Goal: Transaction & Acquisition: Purchase product/service

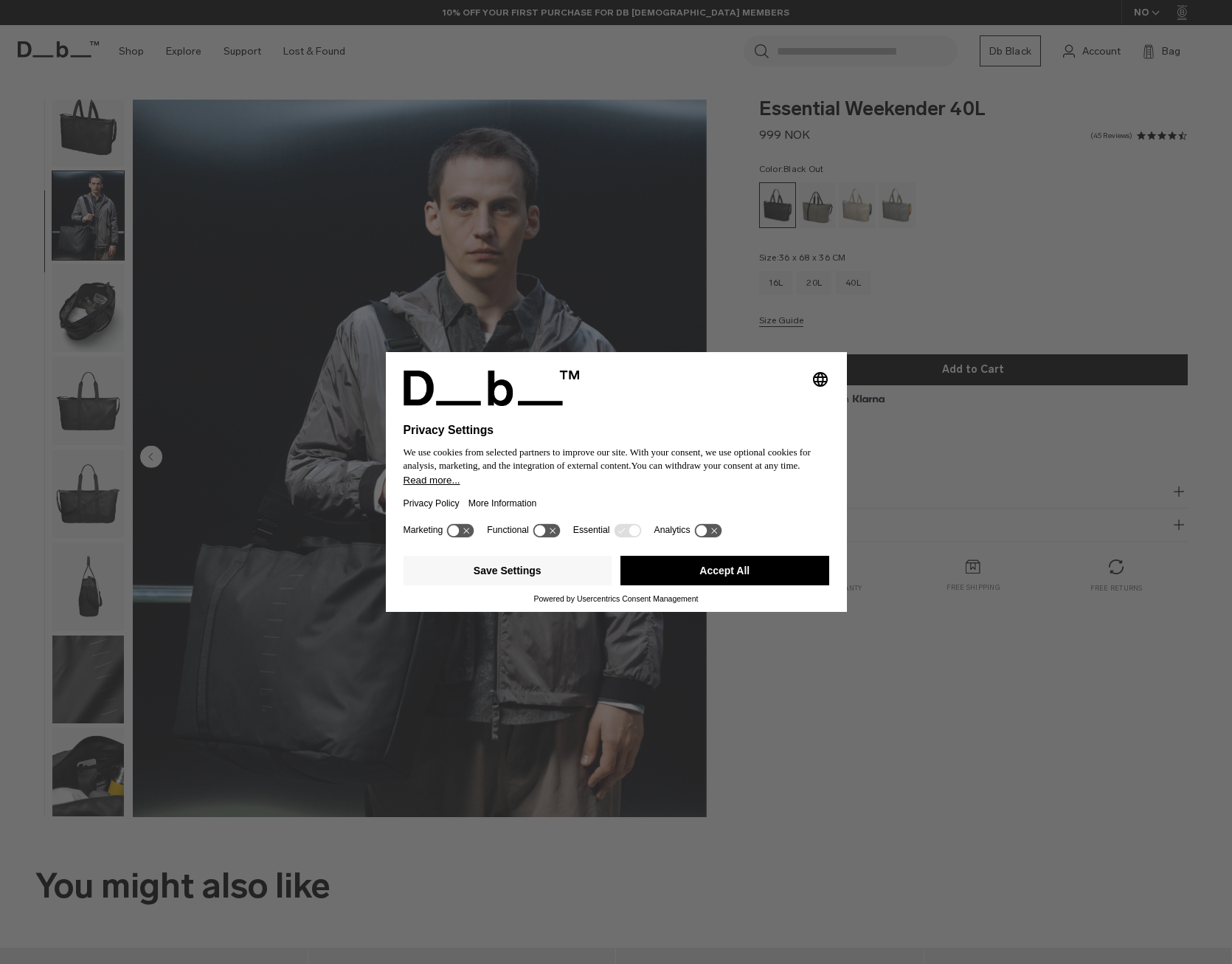
click at [819, 385] on icon "Select language" at bounding box center [820, 379] width 17 height 17
click at [707, 571] on button "Accept All" at bounding box center [725, 571] width 209 height 29
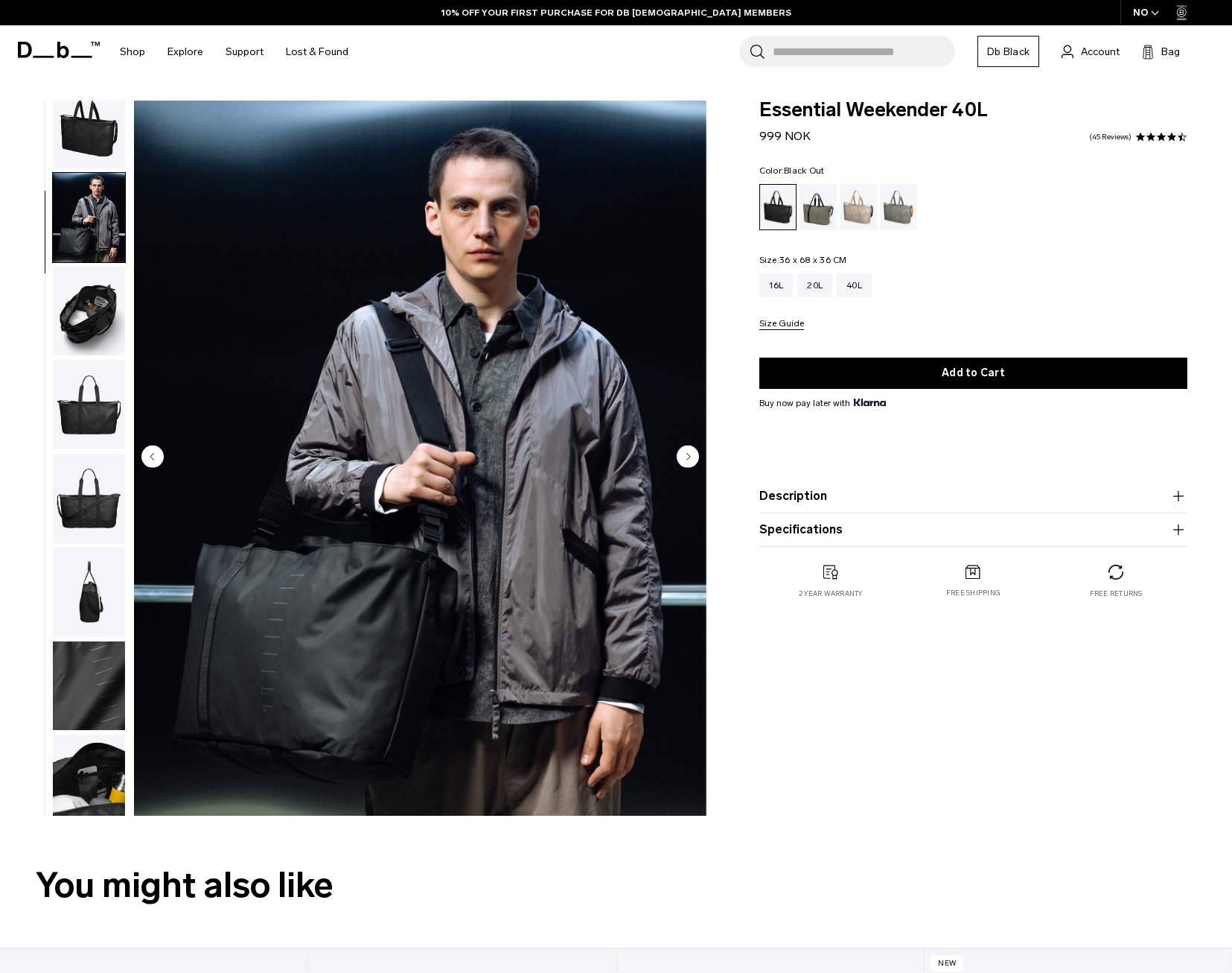
click at [106, 306] on img "button" at bounding box center [89, 312] width 72 height 89
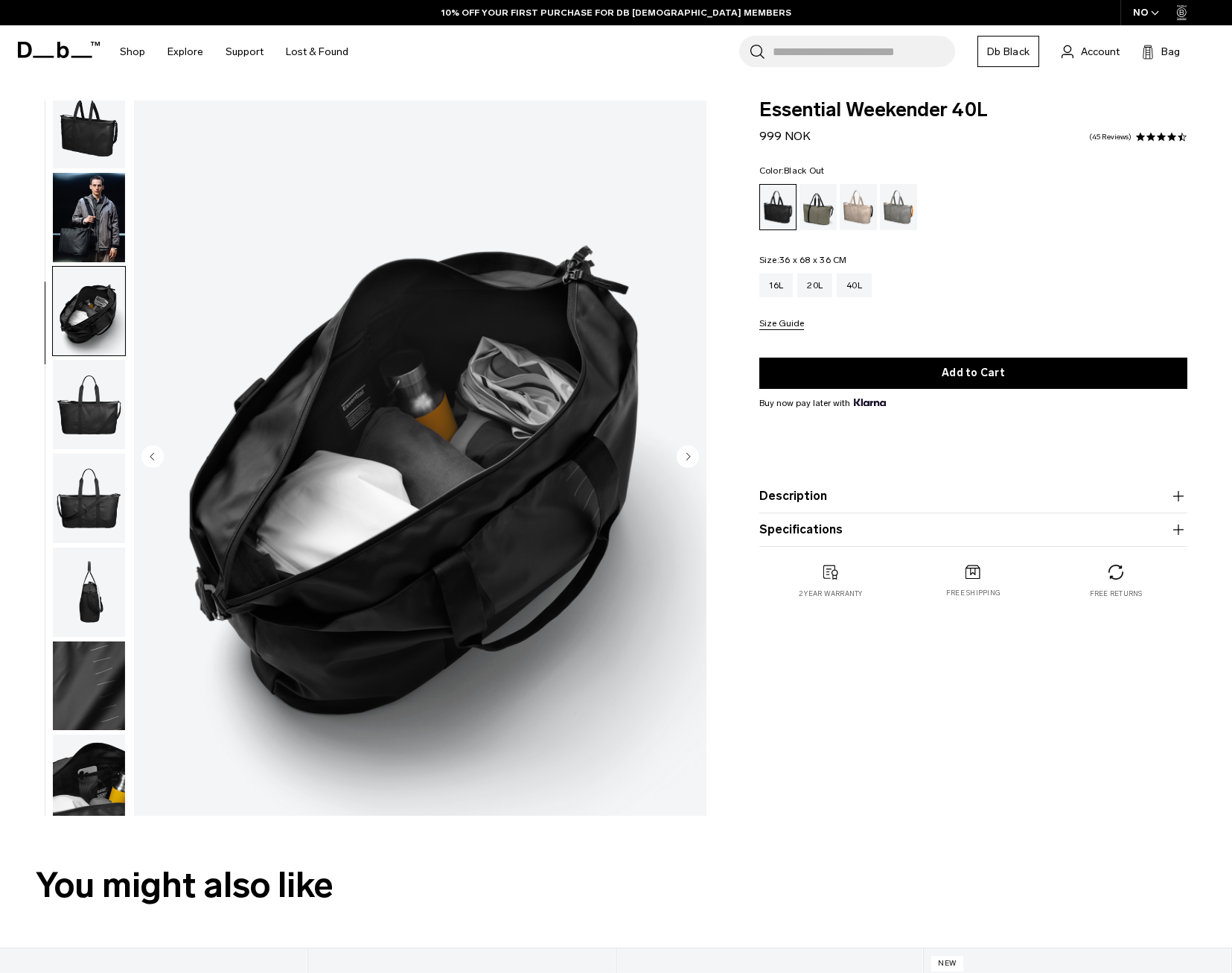
scroll to position [31, 0]
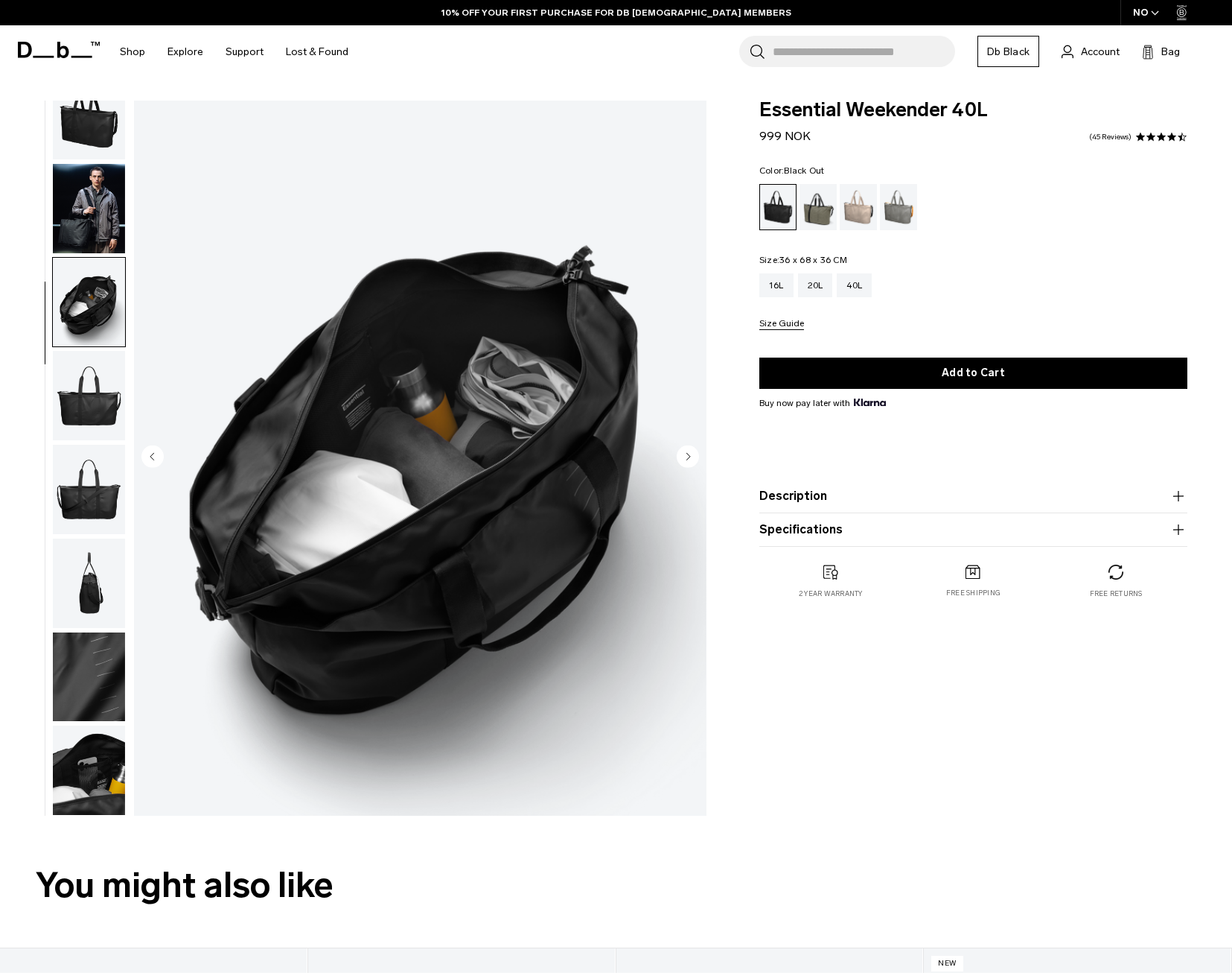
click at [92, 398] on img "button" at bounding box center [89, 395] width 72 height 89
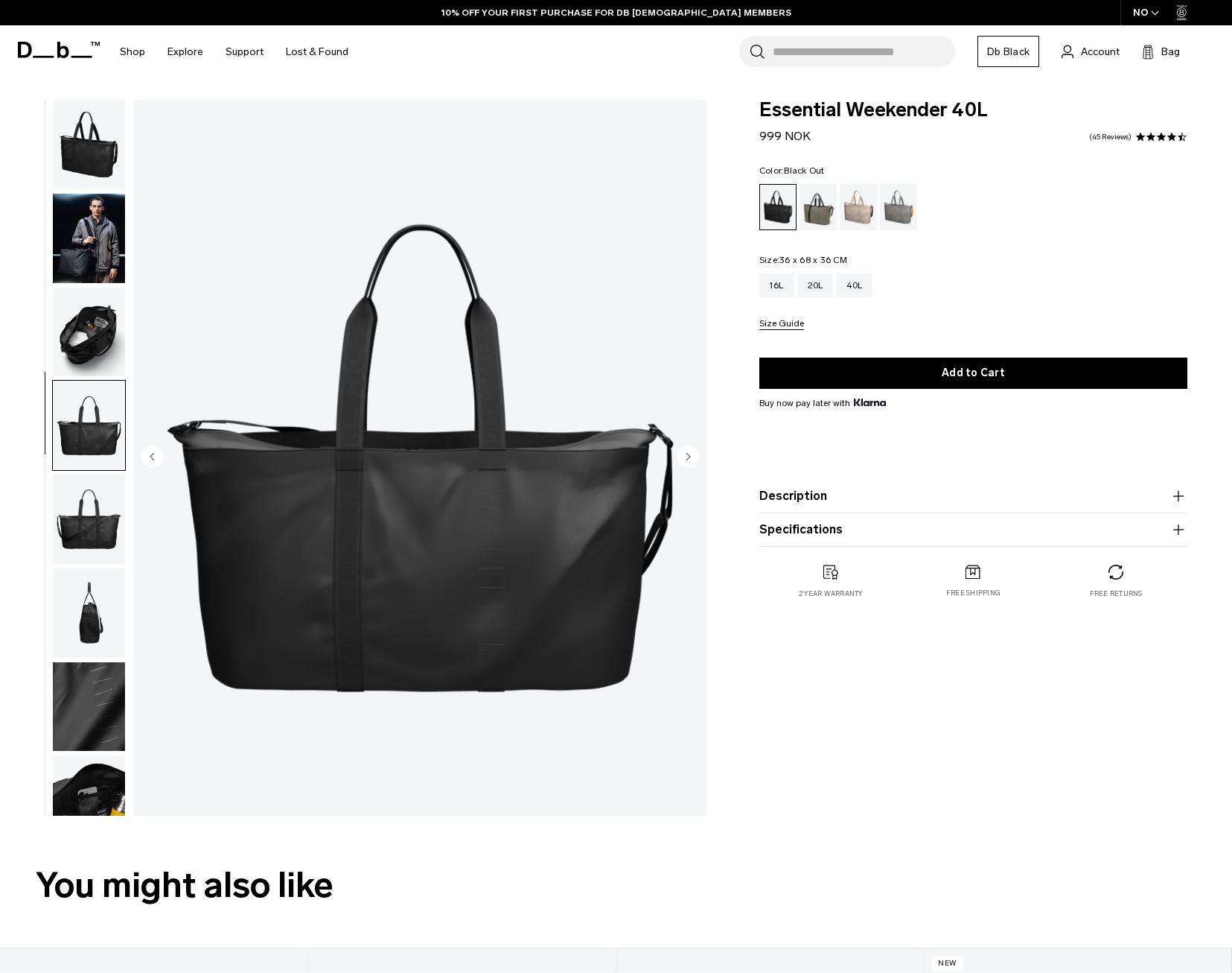
click at [97, 346] on img "button" at bounding box center [89, 332] width 72 height 89
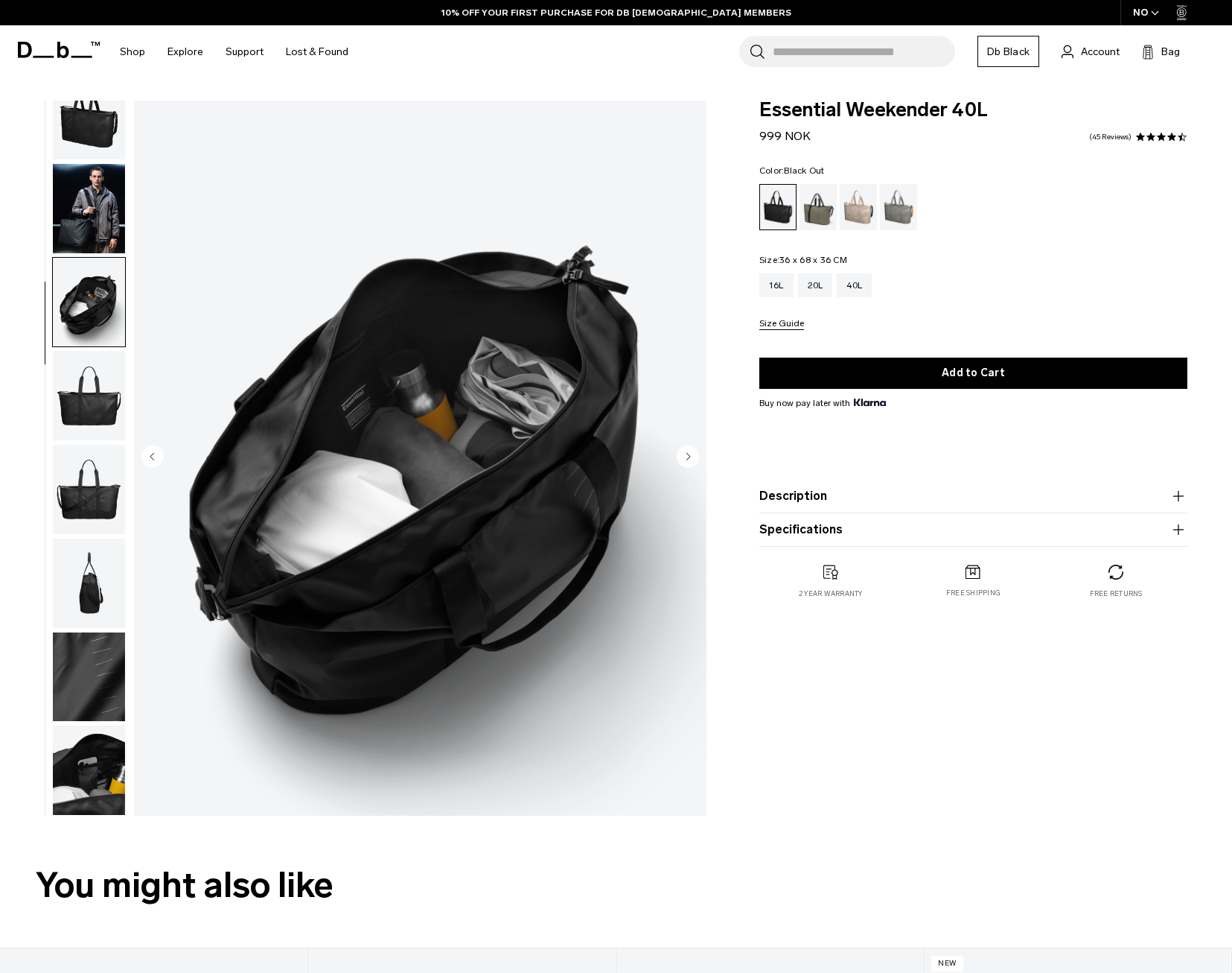
click at [90, 564] on img "button" at bounding box center [89, 583] width 72 height 89
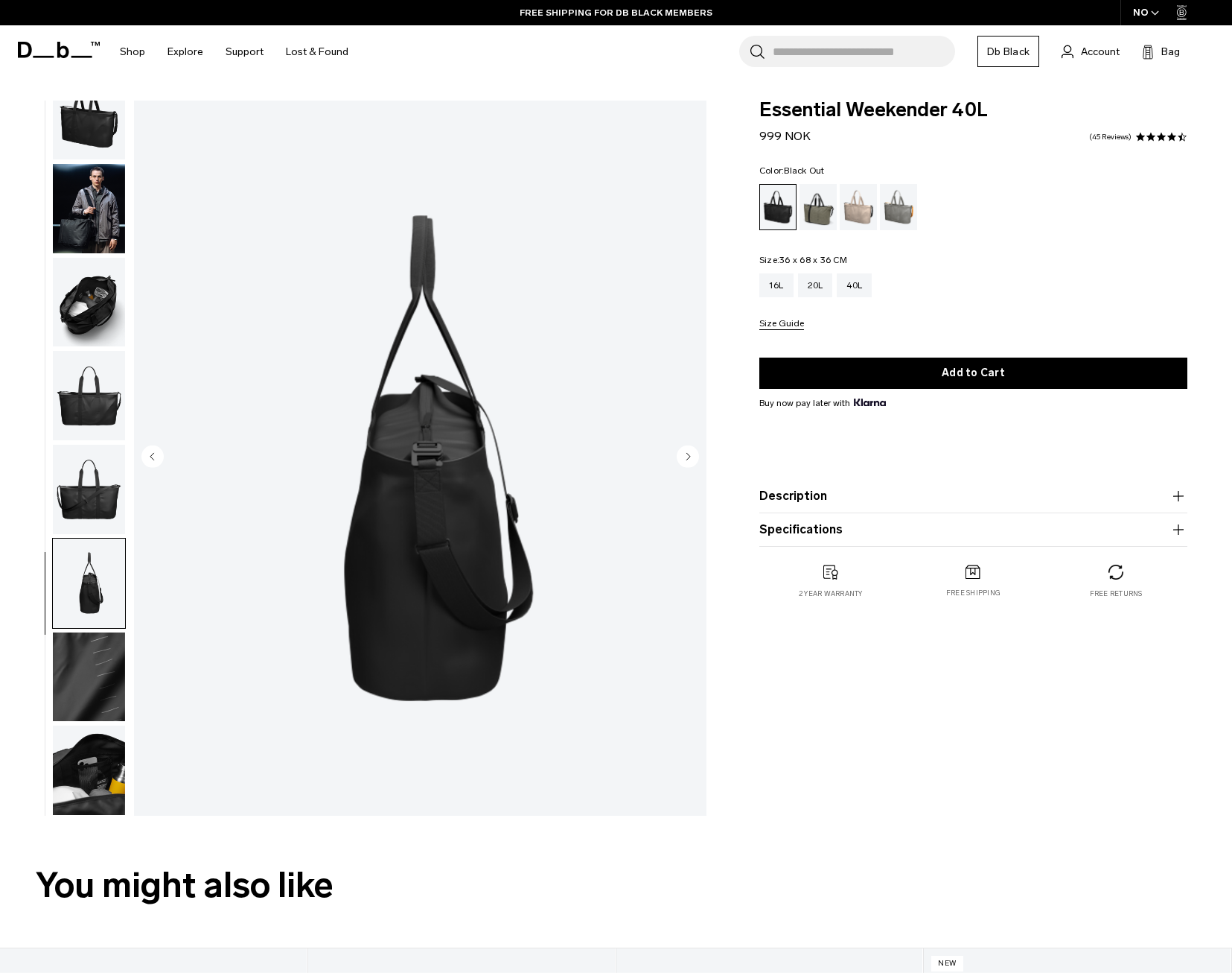
click at [98, 667] on img "button" at bounding box center [89, 677] width 72 height 89
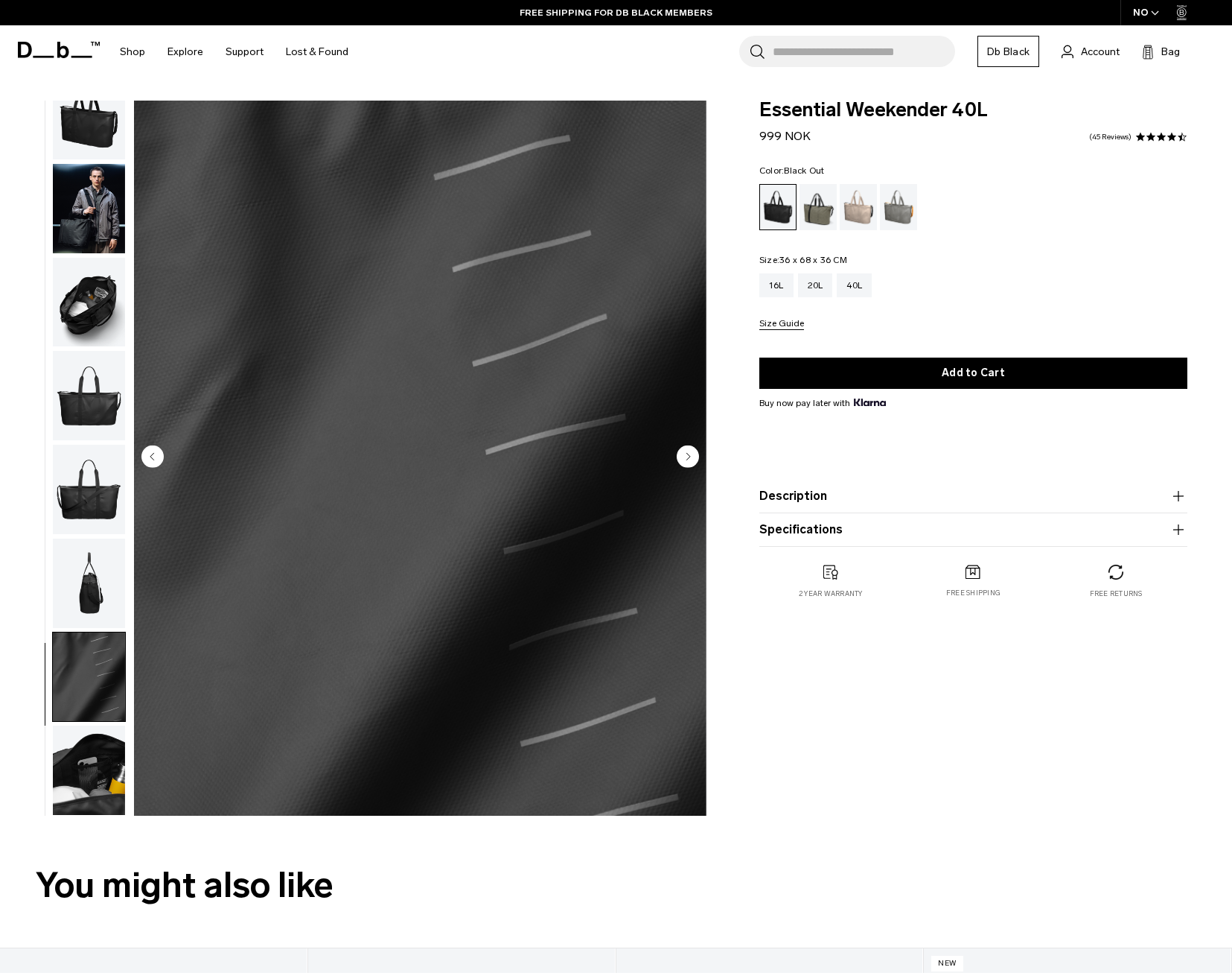
click at [98, 667] on img "button" at bounding box center [89, 677] width 72 height 89
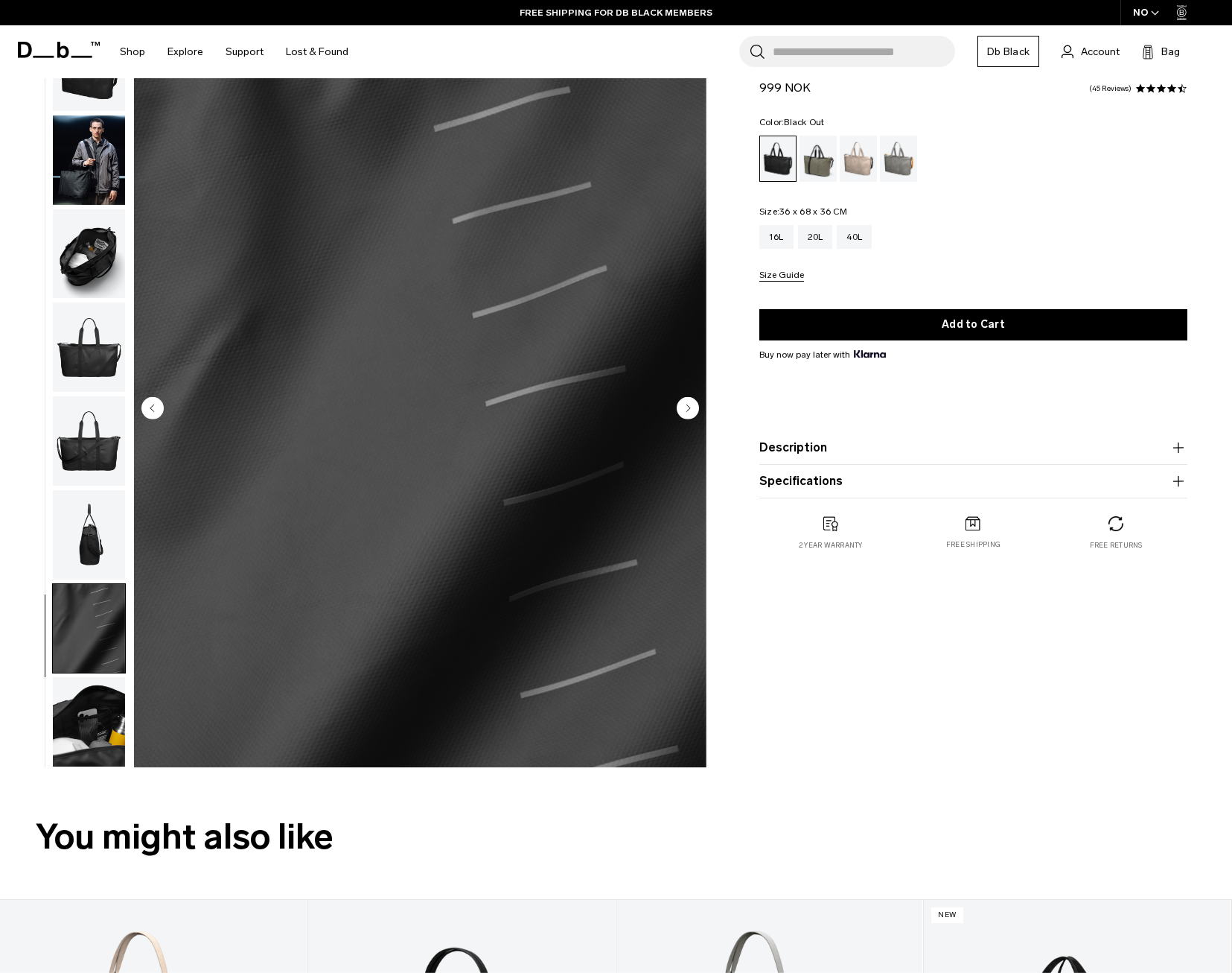
scroll to position [74, 0]
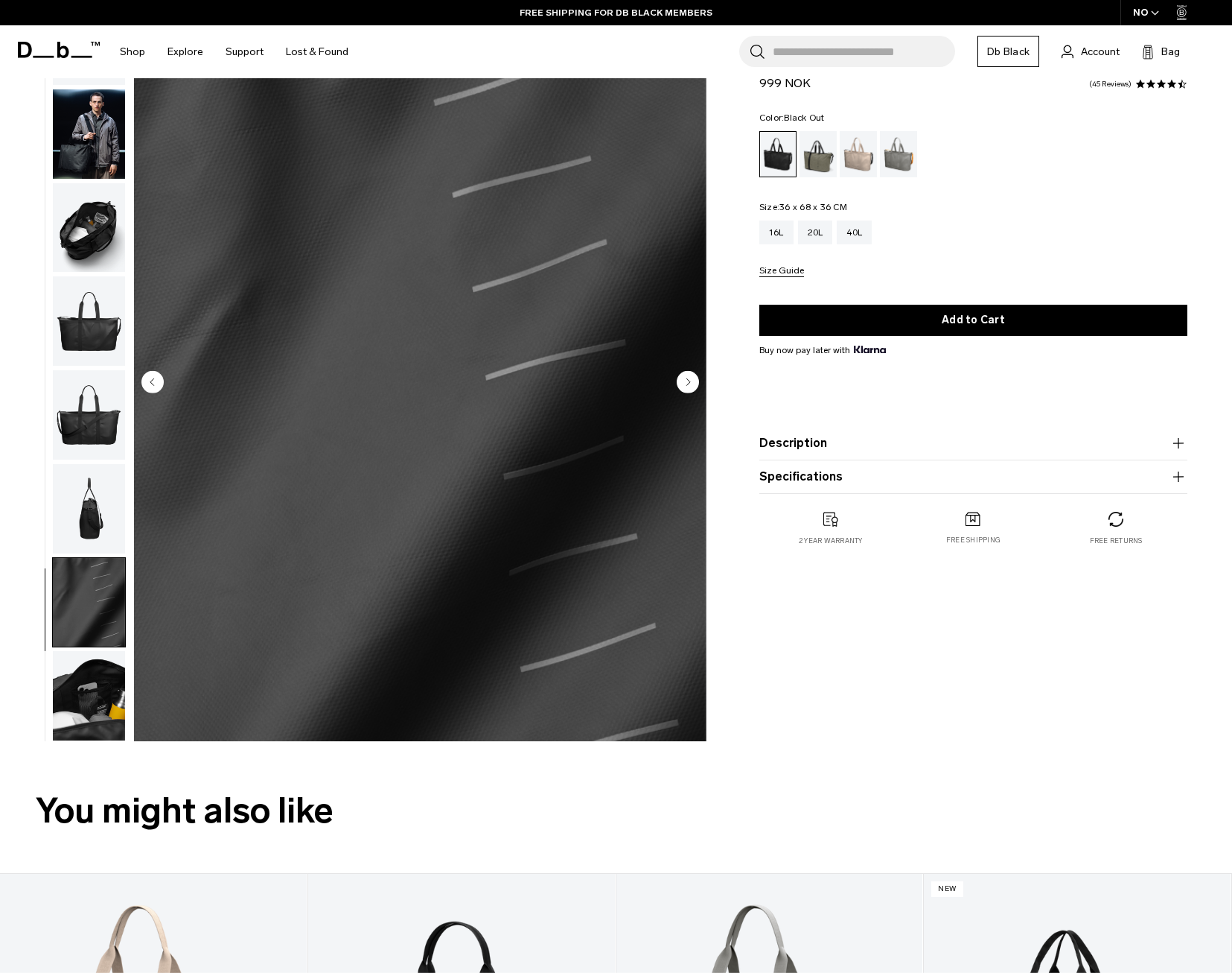
click at [89, 698] on img "button" at bounding box center [89, 695] width 72 height 89
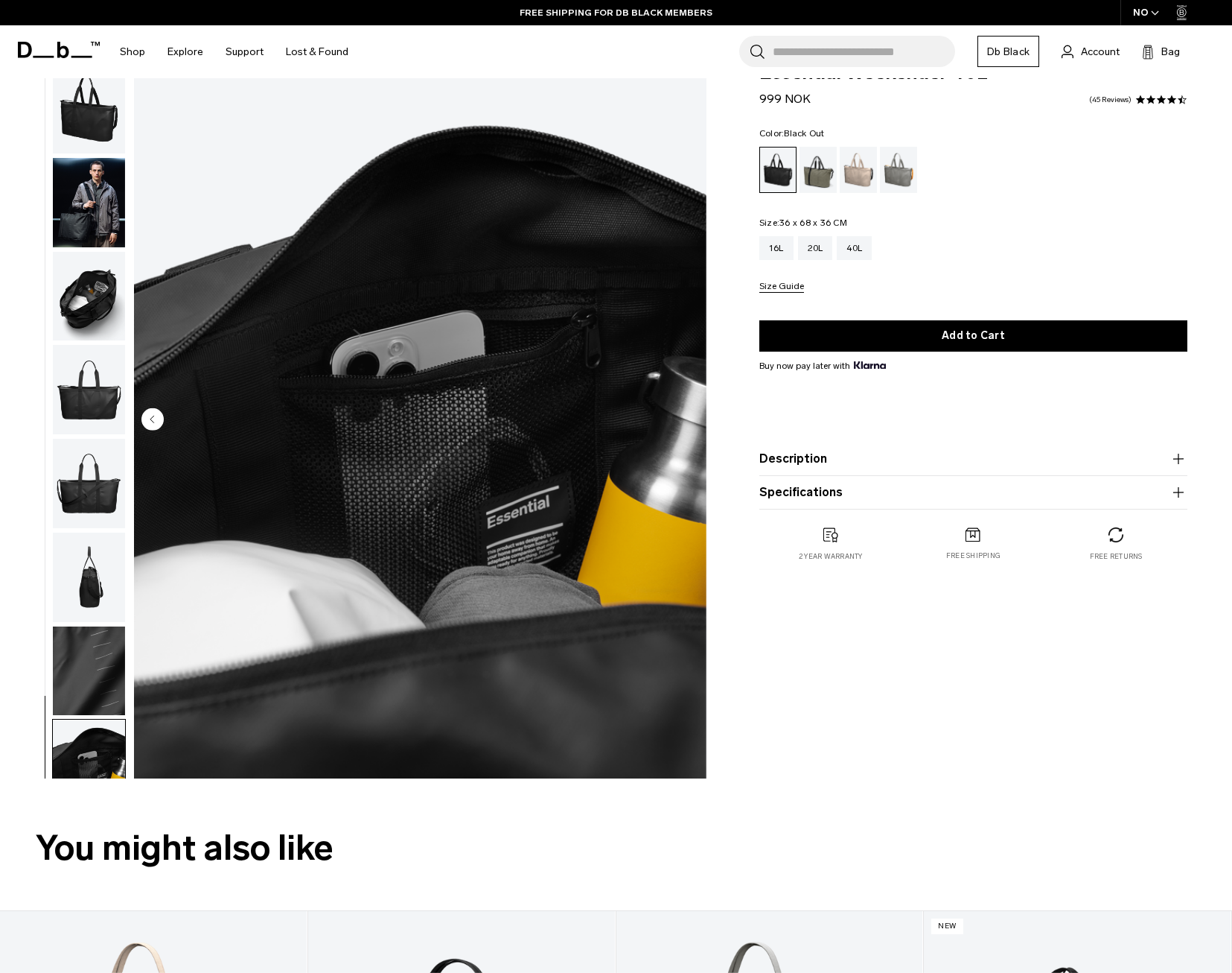
scroll to position [0, 0]
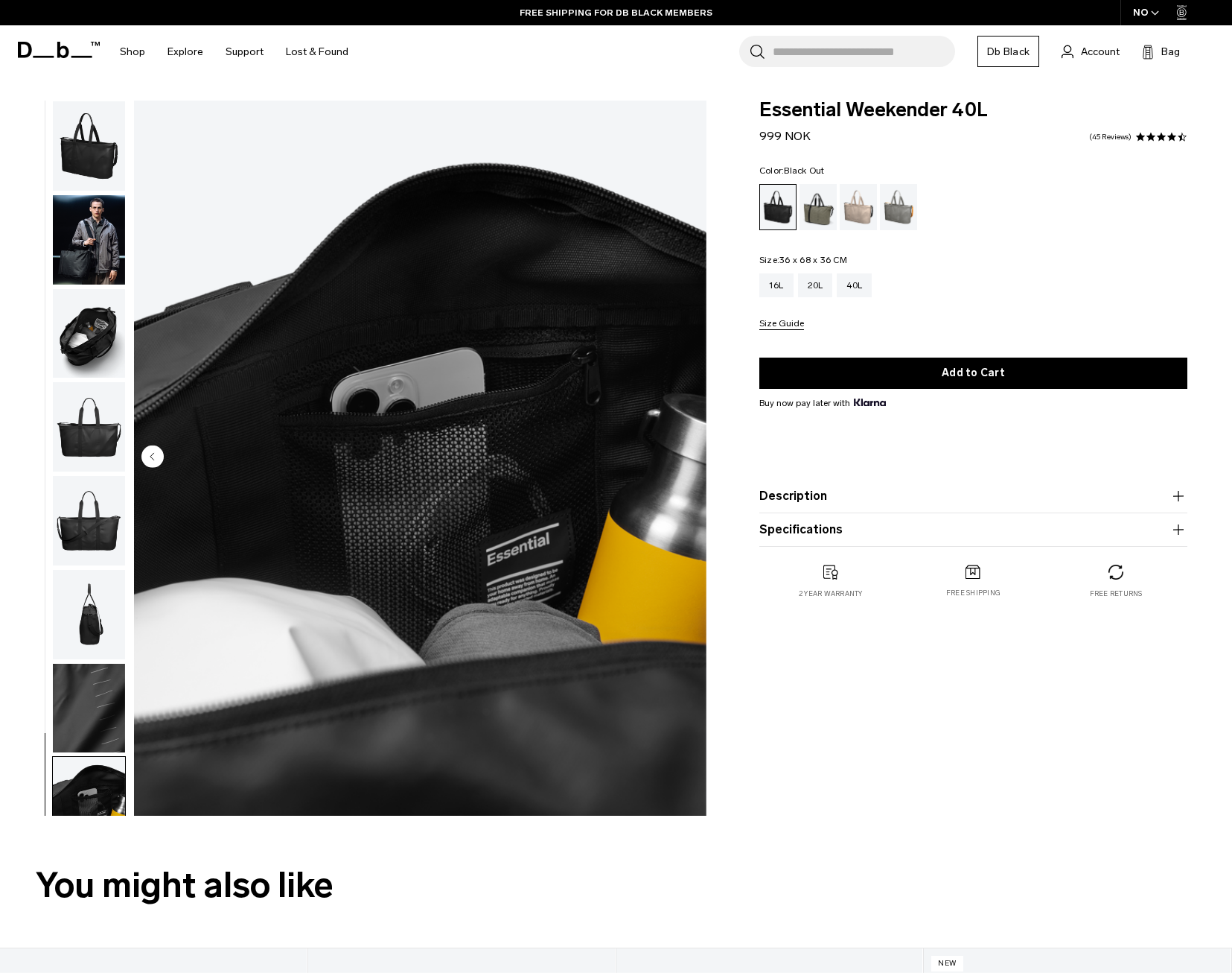
click at [115, 165] on img "button" at bounding box center [89, 146] width 72 height 89
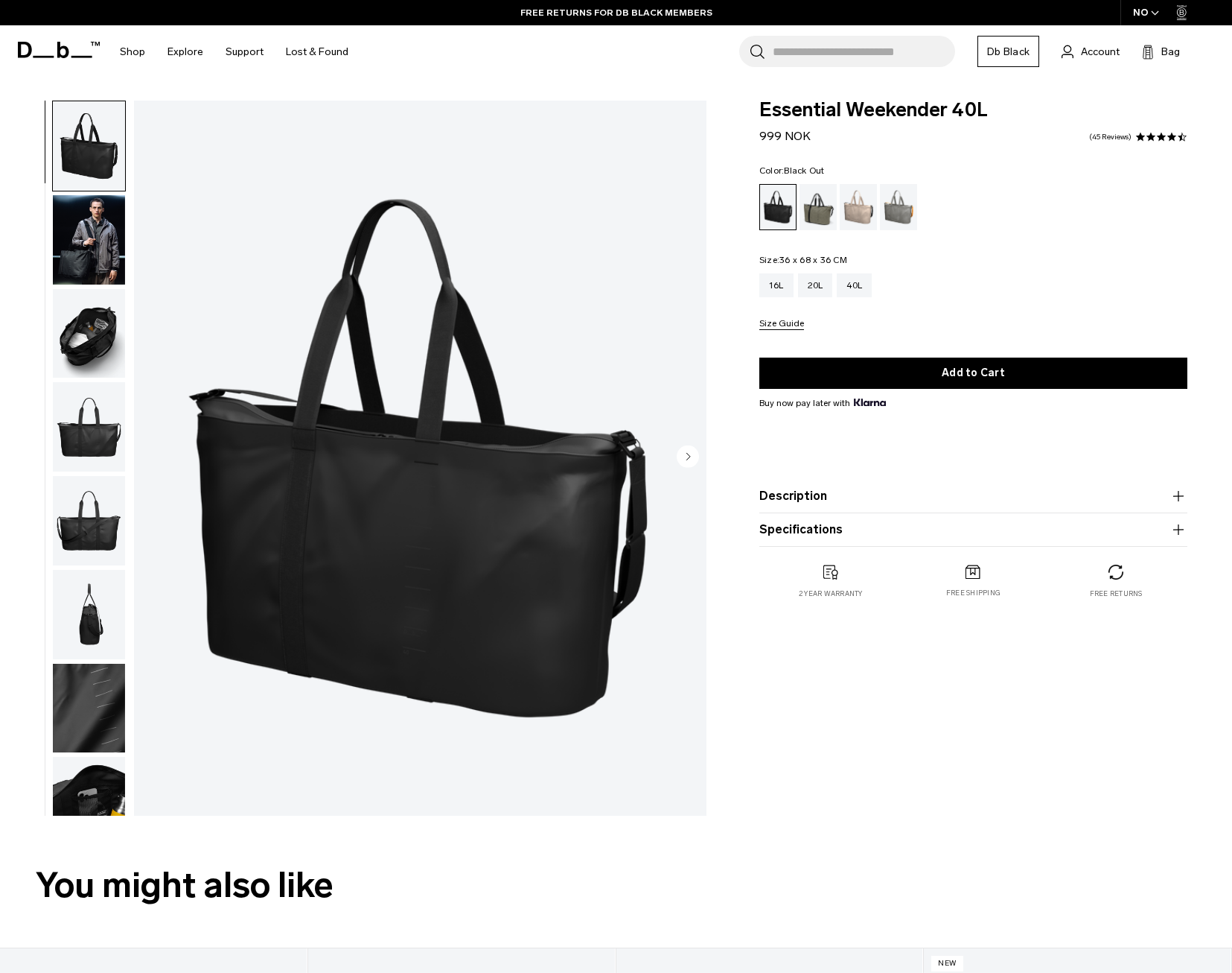
click at [113, 245] on img "button" at bounding box center [89, 240] width 72 height 89
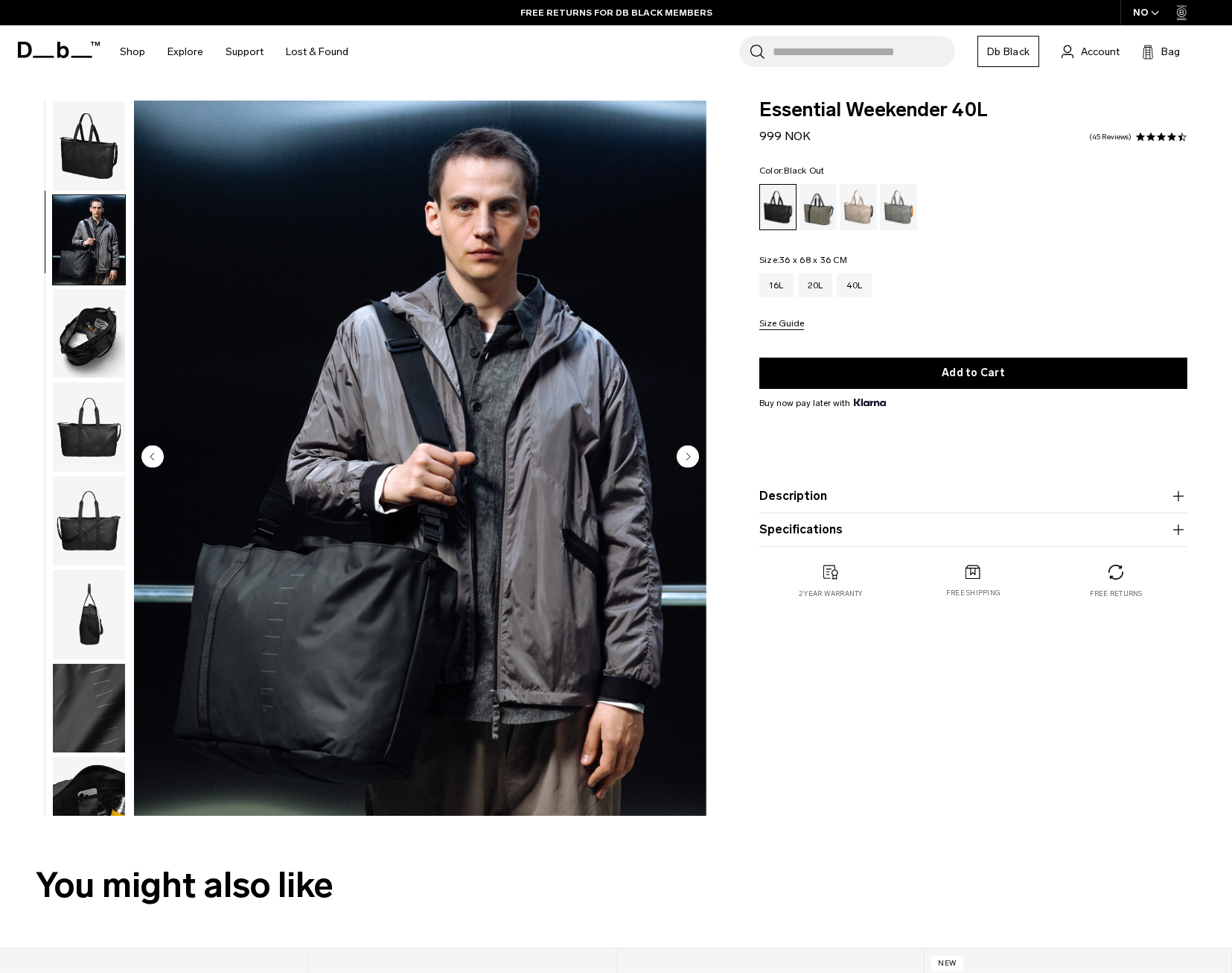
scroll to position [31, 0]
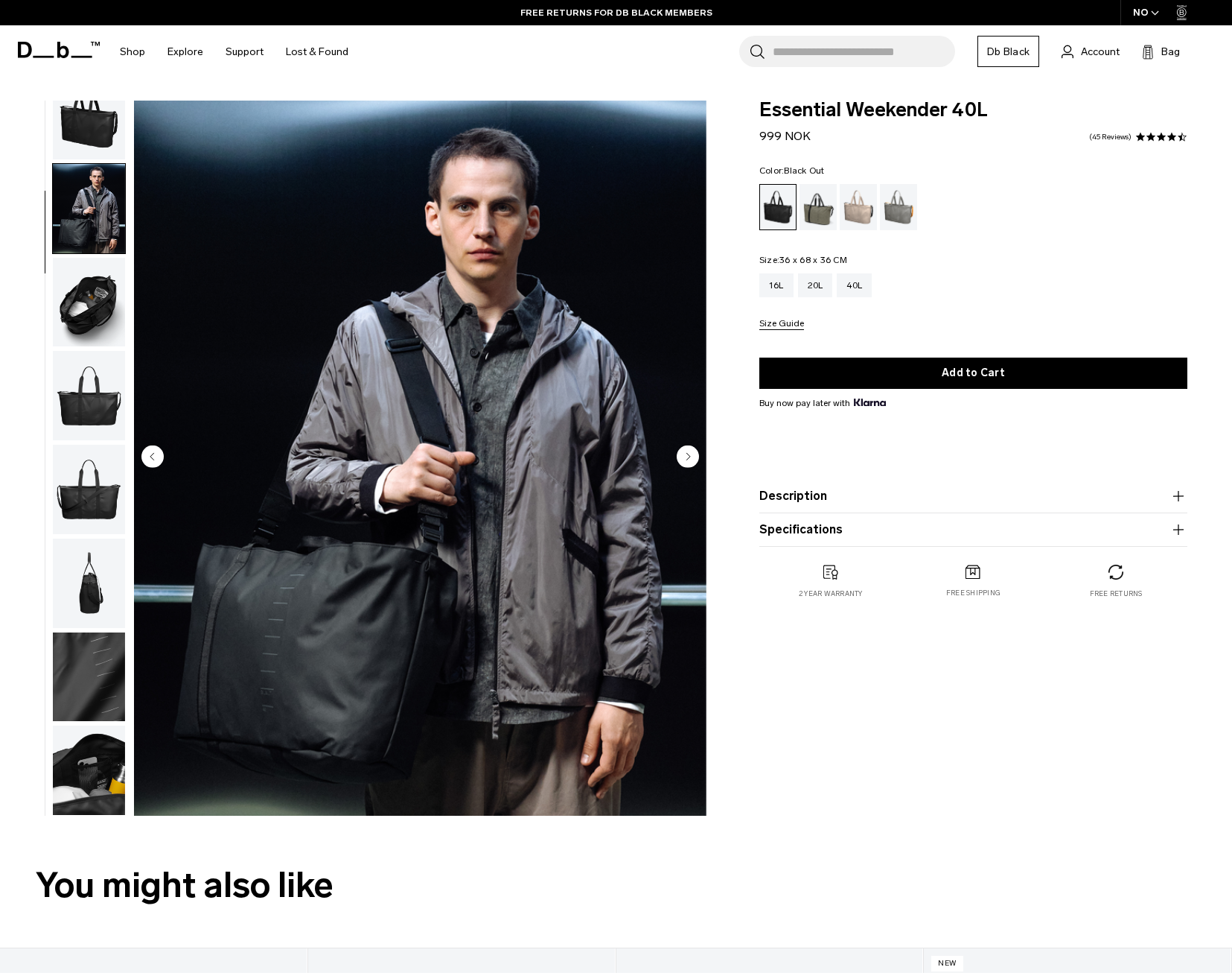
click at [95, 294] on img "button" at bounding box center [89, 302] width 72 height 89
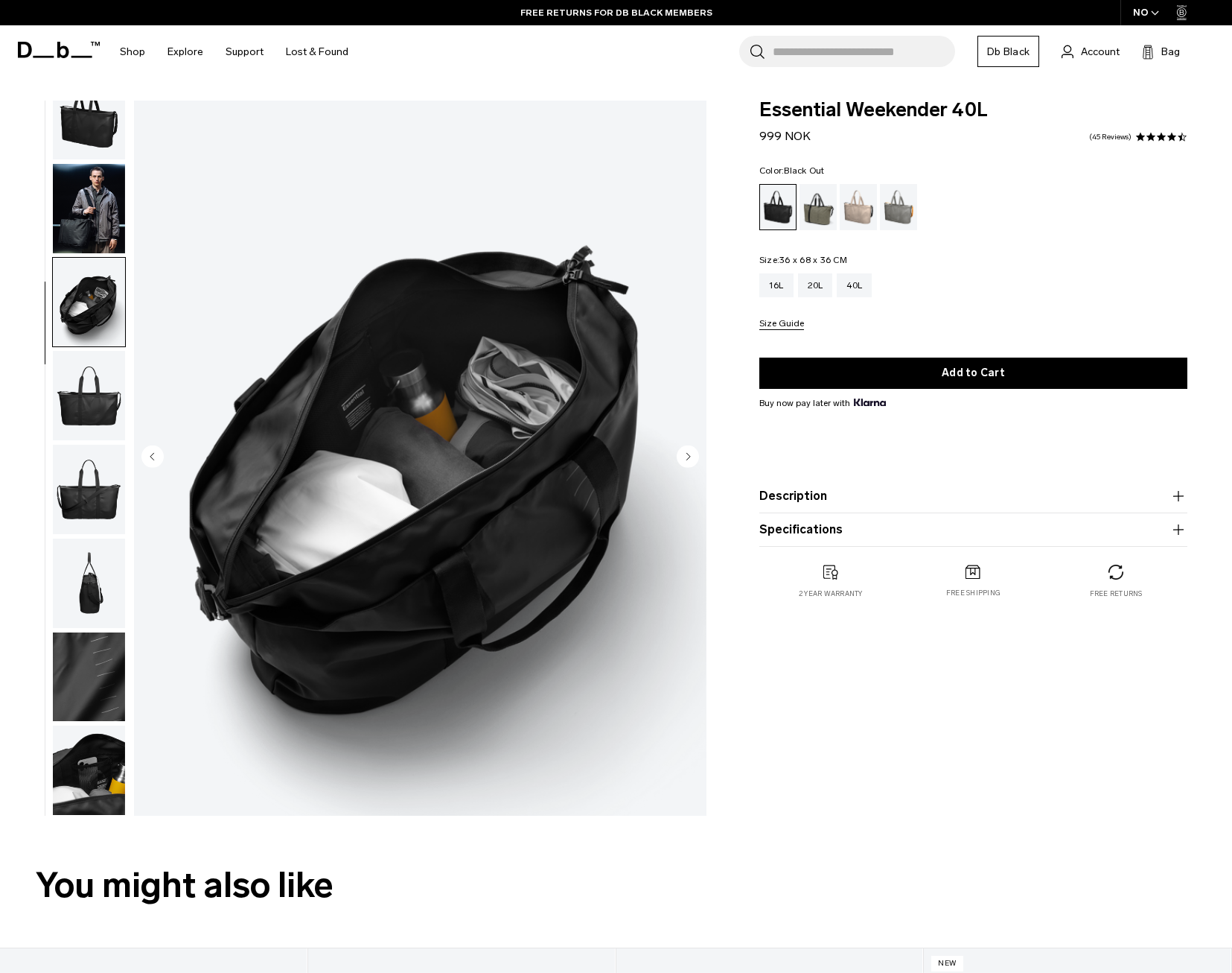
click at [114, 137] on img "button" at bounding box center [89, 114] width 72 height 89
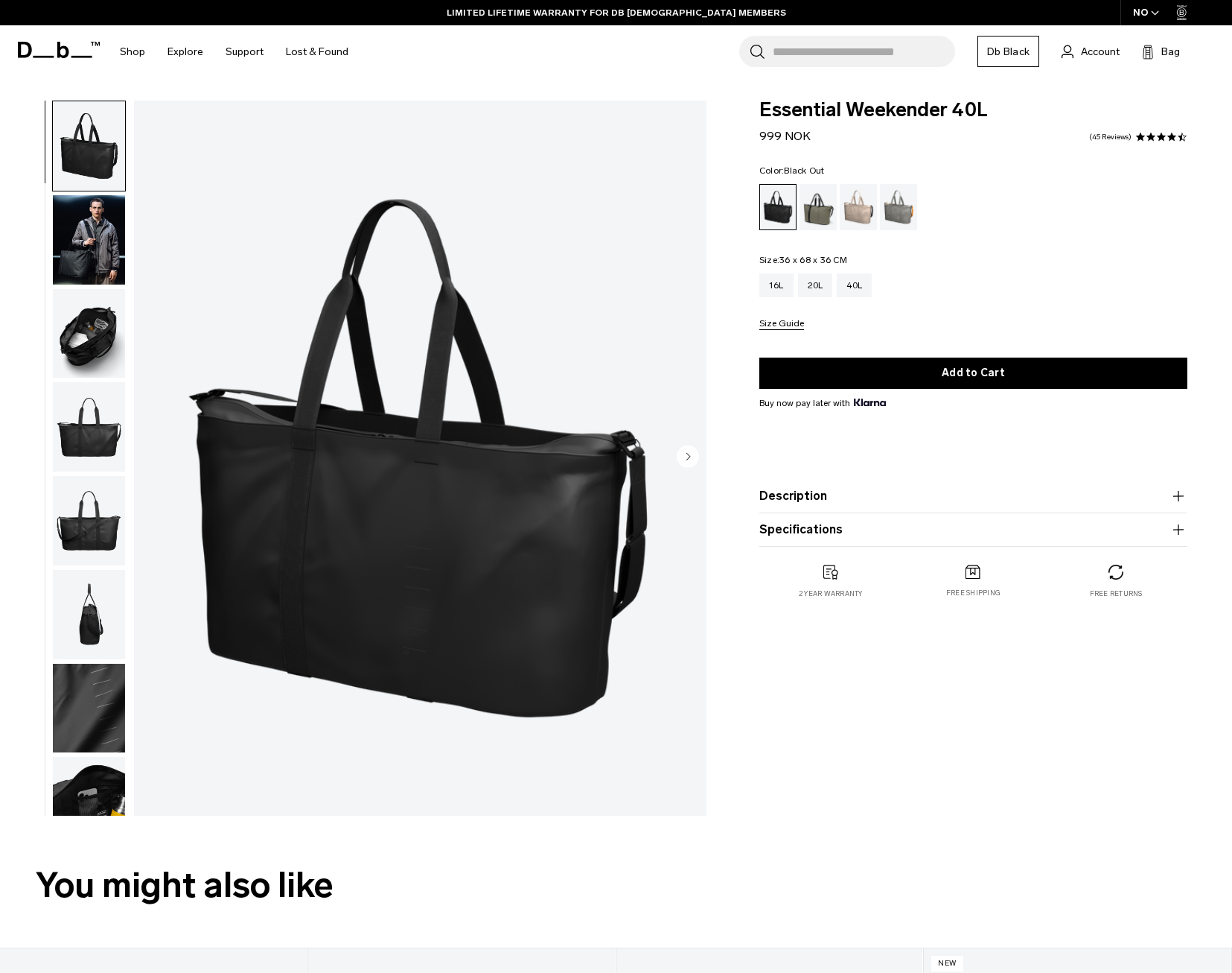
click at [99, 262] on img "button" at bounding box center [89, 240] width 72 height 89
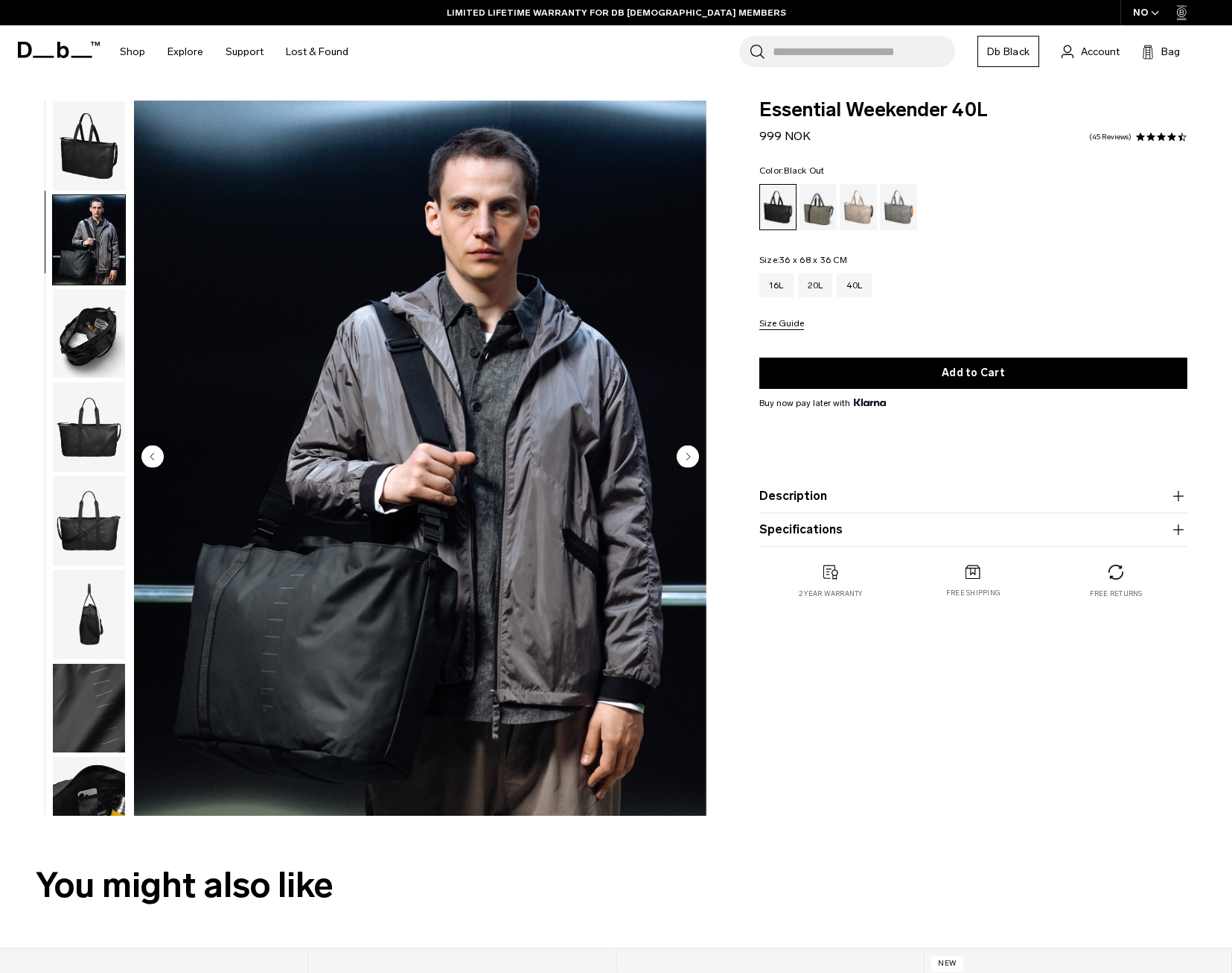
scroll to position [31, 0]
